Goal: Navigation & Orientation: Find specific page/section

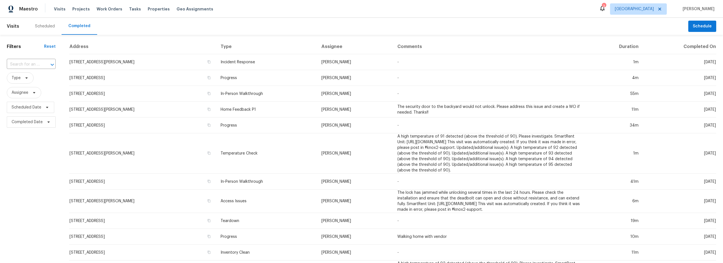
click at [45, 28] on div "Scheduled" at bounding box center [45, 26] width 20 height 6
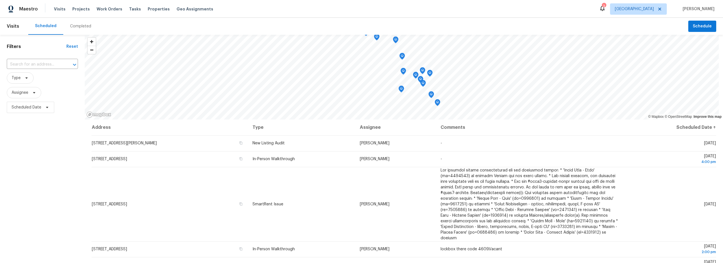
click at [79, 26] on div "Completed" at bounding box center [80, 26] width 21 height 6
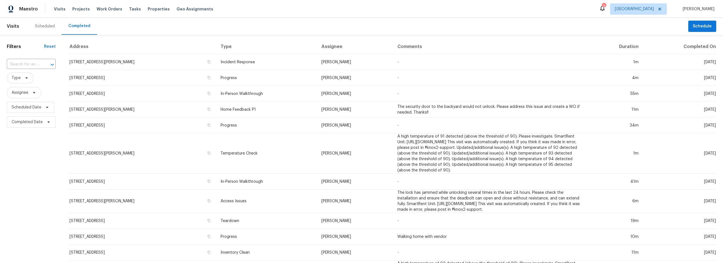
click at [282, 67] on td "Incident Response" at bounding box center [266, 62] width 101 height 16
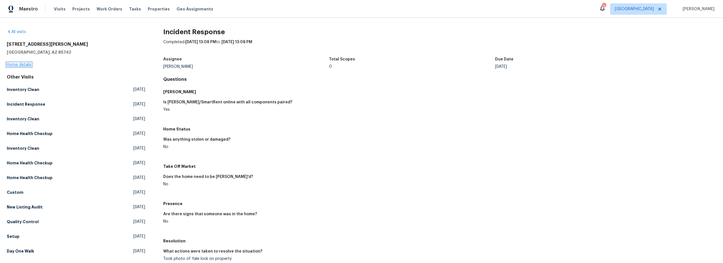
click at [19, 64] on link "Home details" at bounding box center [19, 65] width 25 height 4
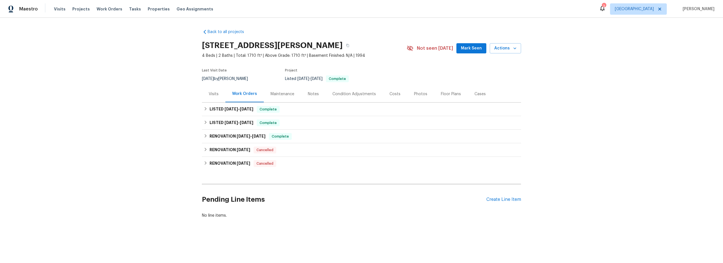
click at [311, 95] on div "Notes" at bounding box center [313, 94] width 11 height 6
click at [57, 10] on span "Visits" at bounding box center [60, 9] width 12 height 6
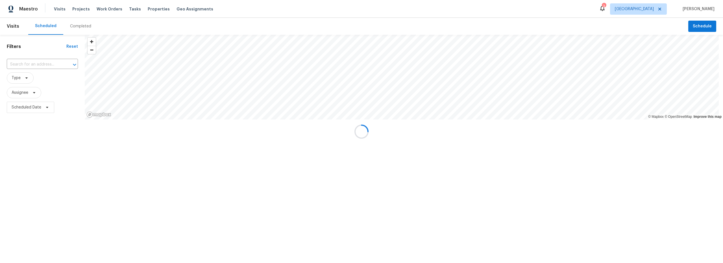
click at [74, 25] on div at bounding box center [361, 131] width 723 height 263
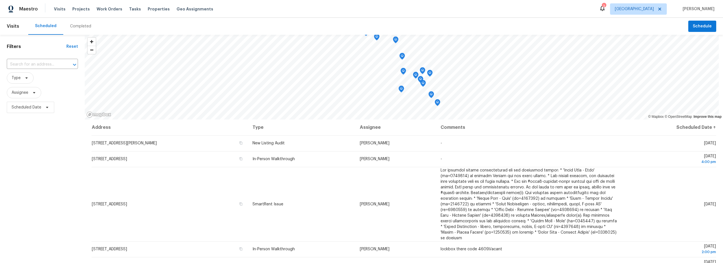
click at [75, 26] on div "Completed" at bounding box center [80, 26] width 21 height 6
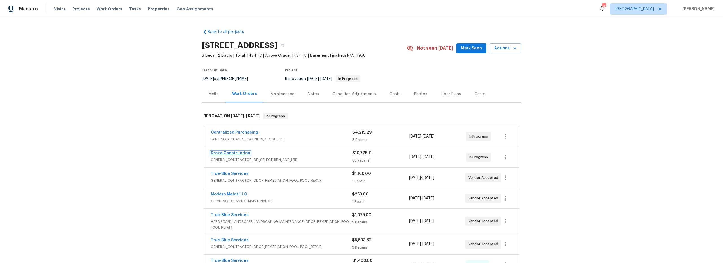
click at [240, 154] on link "Droza Construction" at bounding box center [231, 153] width 40 height 4
